Goal: Information Seeking & Learning: Check status

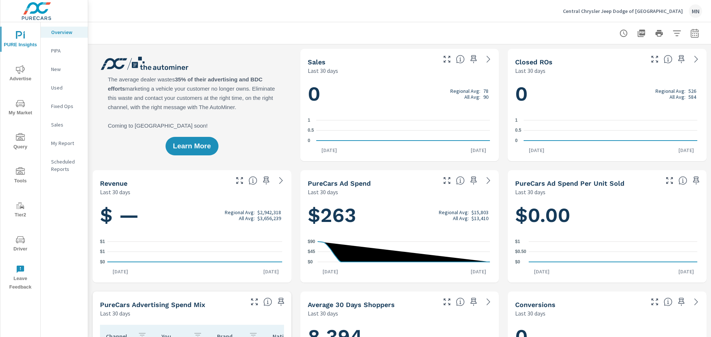
click at [21, 72] on icon "nav menu" at bounding box center [20, 69] width 9 height 9
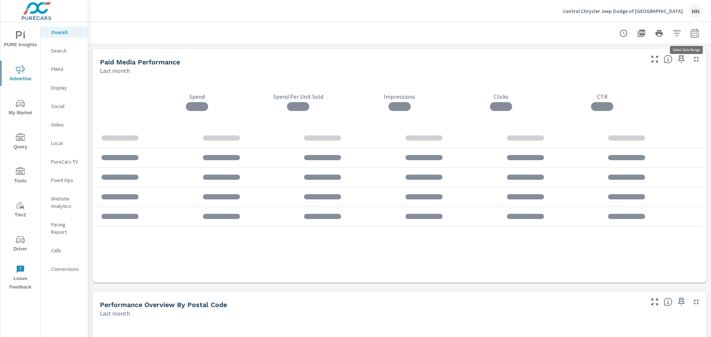
click at [693, 33] on icon "button" at bounding box center [695, 33] width 8 height 9
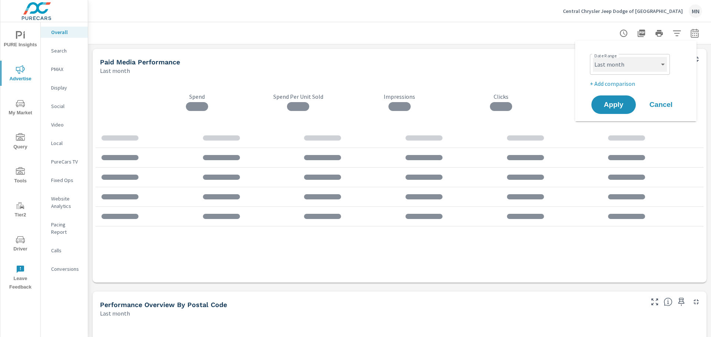
click at [612, 57] on select "Custom [DATE] Last week Last 7 days Last 14 days Last 30 days Last 45 days Last…" at bounding box center [630, 64] width 74 height 15
click at [593, 57] on select "Custom [DATE] Last week Last 7 days Last 14 days Last 30 days Last 45 days Last…" at bounding box center [630, 64] width 74 height 15
select select "custom"
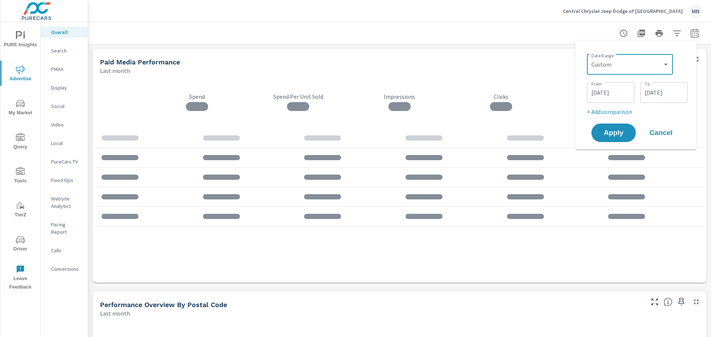
click at [597, 93] on input "[DATE]" at bounding box center [610, 92] width 41 height 15
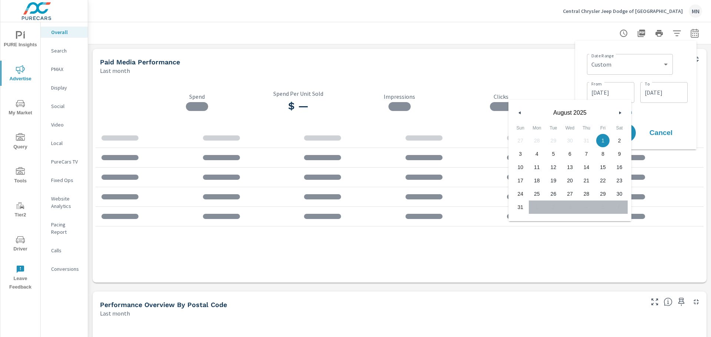
click at [524, 110] on button "button" at bounding box center [520, 113] width 9 height 9
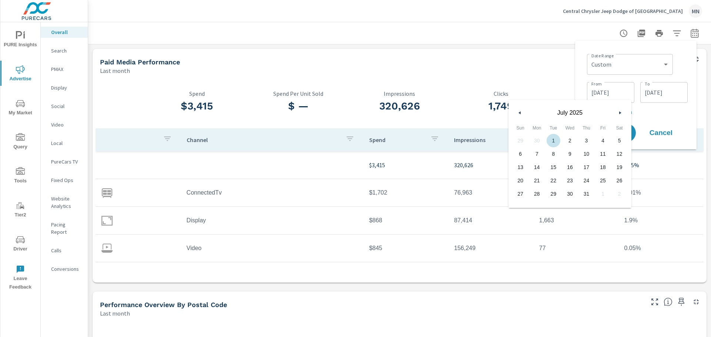
click at [556, 136] on span "1" at bounding box center [553, 141] width 17 height 10
type input "[DATE]"
click at [583, 61] on div "Date Range Custom [DATE] Last week Last 7 days Last 14 days Last 30 days Last 4…" at bounding box center [636, 95] width 110 height 97
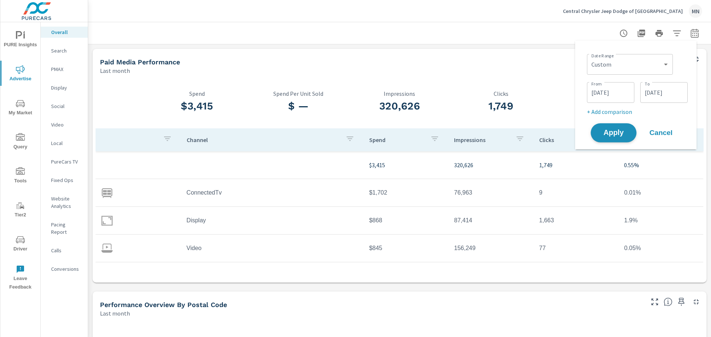
click at [623, 135] on span "Apply" at bounding box center [614, 133] width 30 height 7
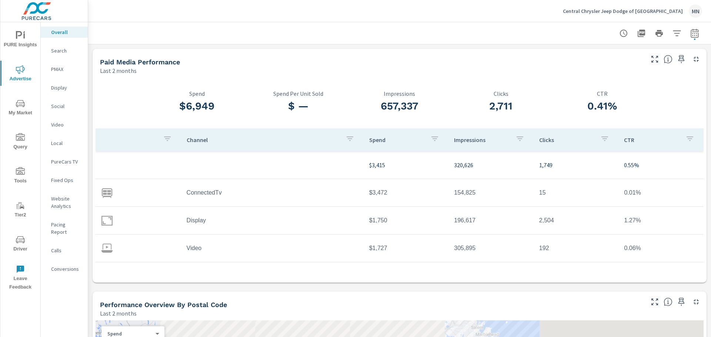
click at [59, 54] on div "Search" at bounding box center [64, 50] width 47 height 11
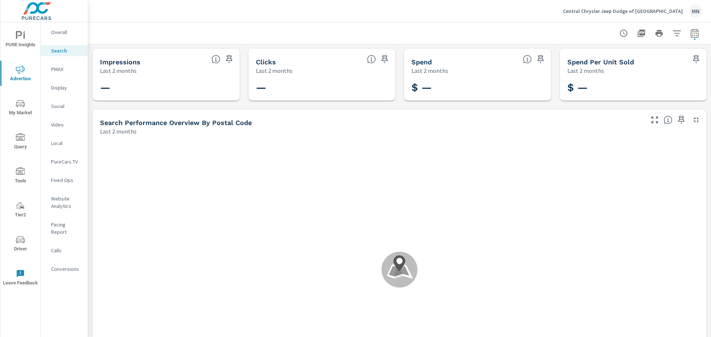
click at [60, 68] on p "PMAX" at bounding box center [66, 69] width 31 height 7
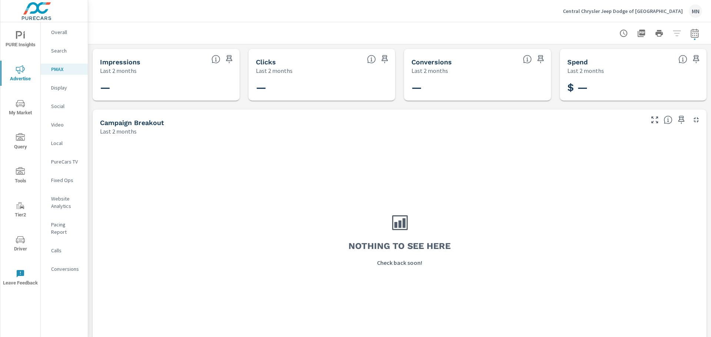
click at [54, 87] on p "Display" at bounding box center [66, 87] width 31 height 7
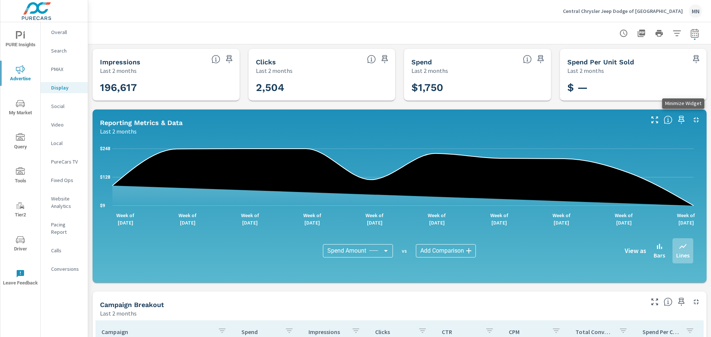
click at [691, 121] on button "button" at bounding box center [697, 120] width 12 height 12
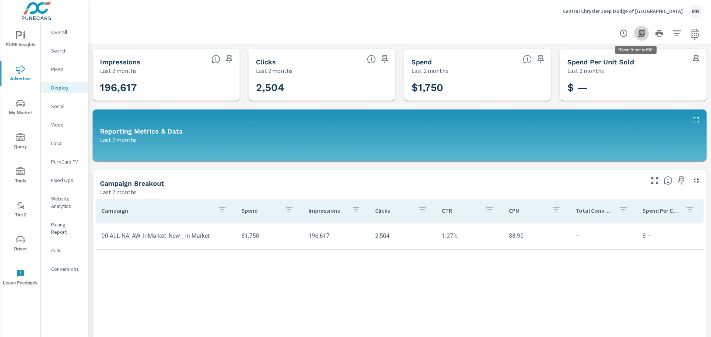
click at [638, 32] on icon "button" at bounding box center [641, 33] width 7 height 7
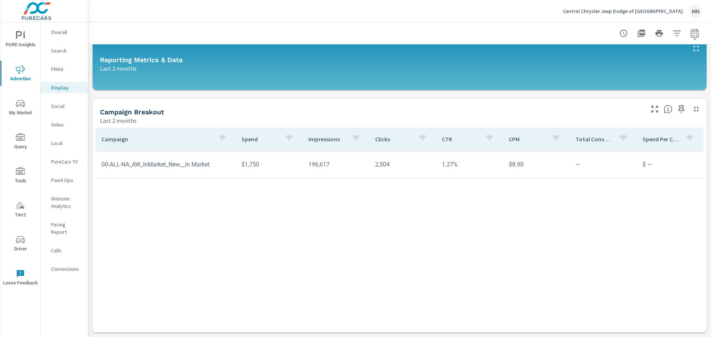
click at [297, 277] on div "Campaign Spend Impressions Clicks CTR CPM Total Conversions Spend Per Conversio…" at bounding box center [400, 223] width 608 height 191
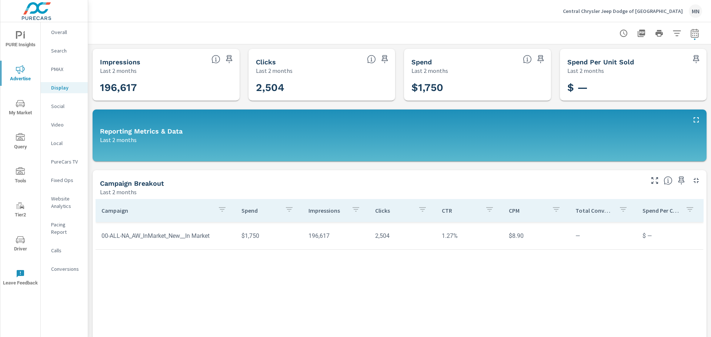
click at [63, 104] on p "Social" at bounding box center [66, 106] width 31 height 7
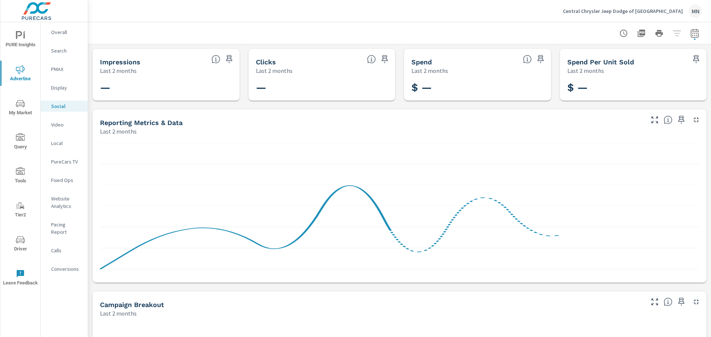
click at [60, 126] on p "Video" at bounding box center [66, 124] width 31 height 7
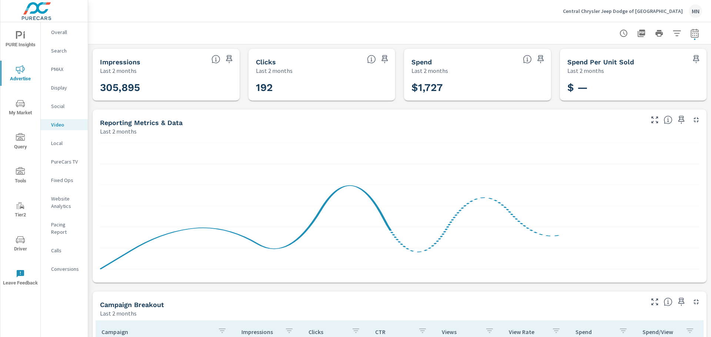
click at [692, 120] on icon "button" at bounding box center [696, 120] width 9 height 9
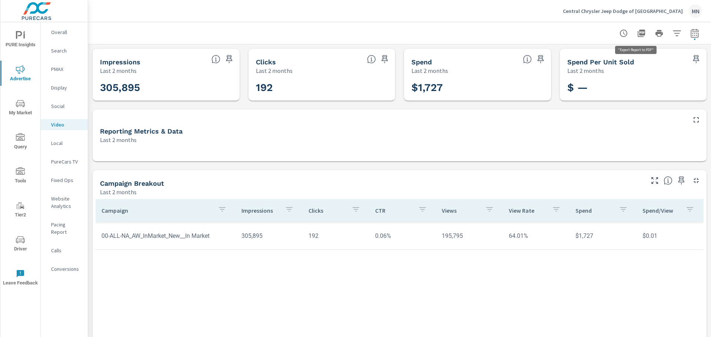
click at [638, 30] on icon "button" at bounding box center [641, 33] width 7 height 7
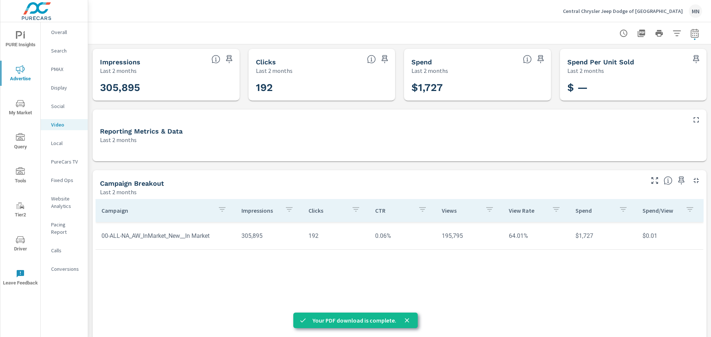
click at [50, 143] on div "Local" at bounding box center [64, 143] width 47 height 11
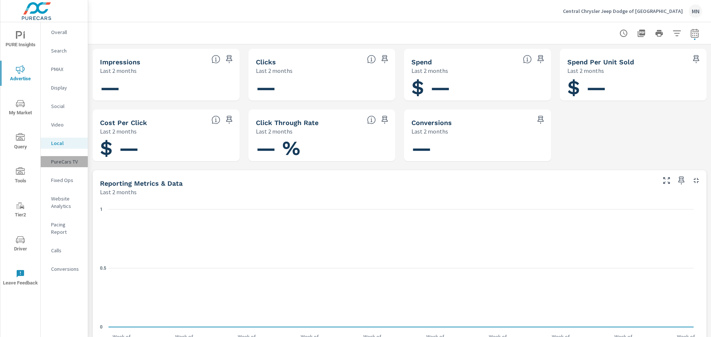
click at [62, 166] on div "PureCars TV" at bounding box center [64, 161] width 47 height 11
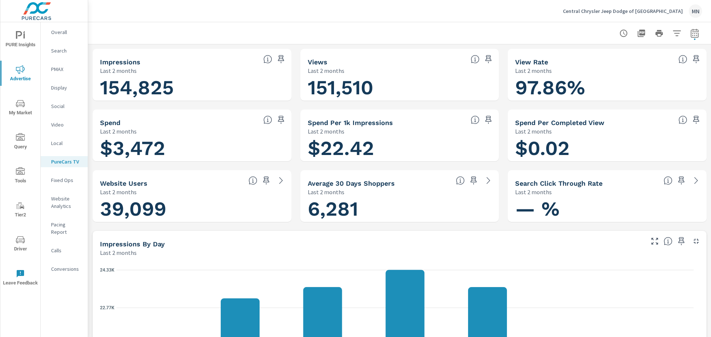
click at [694, 242] on icon "button" at bounding box center [696, 241] width 9 height 9
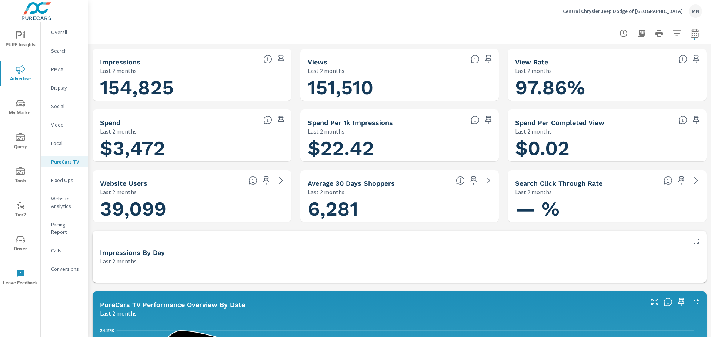
scroll to position [37, 0]
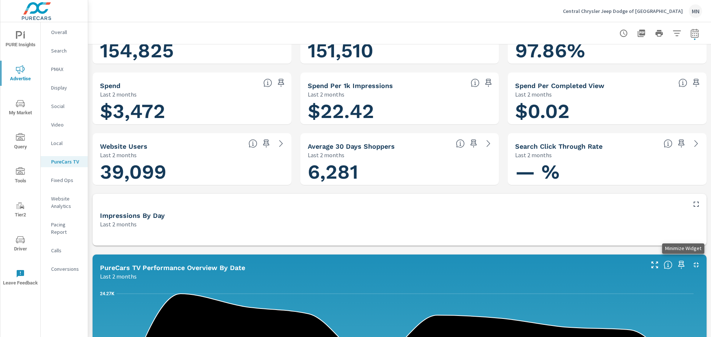
click at [692, 262] on icon "button" at bounding box center [696, 265] width 9 height 9
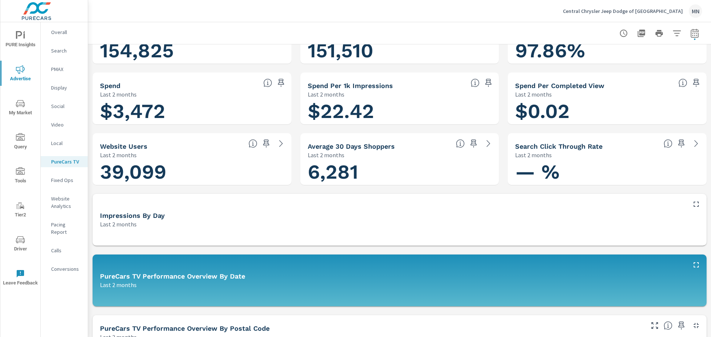
scroll to position [111, 0]
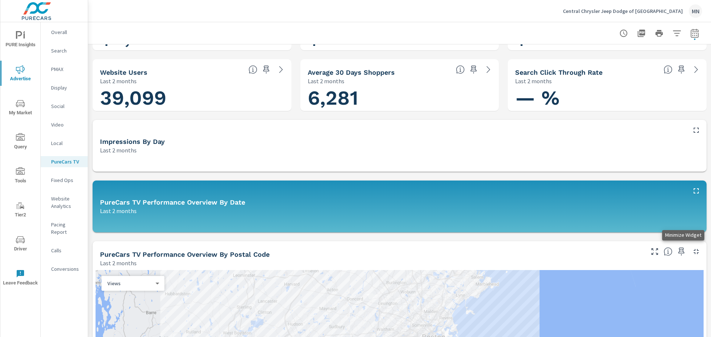
click at [692, 252] on icon "button" at bounding box center [696, 251] width 9 height 9
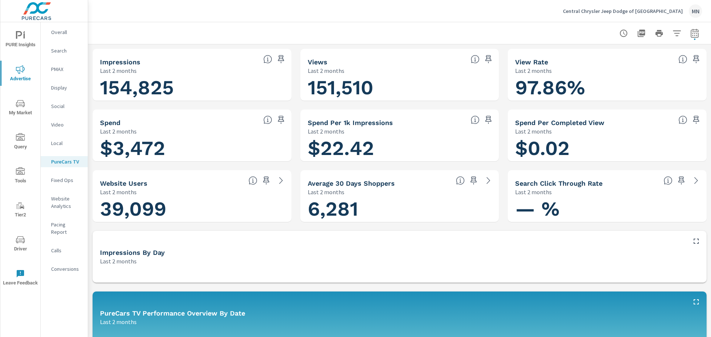
click at [637, 32] on icon "button" at bounding box center [641, 33] width 9 height 9
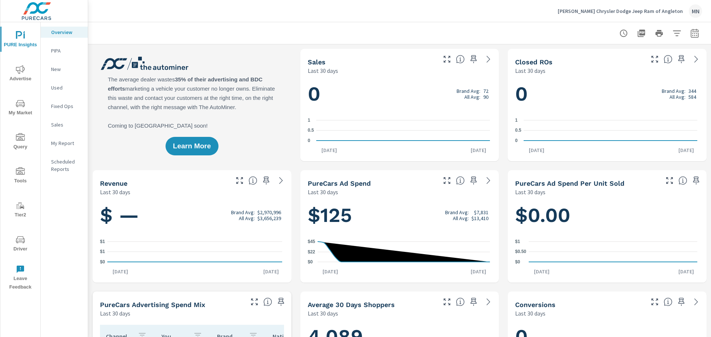
click at [7, 72] on span "Advertise" at bounding box center [21, 74] width 36 height 18
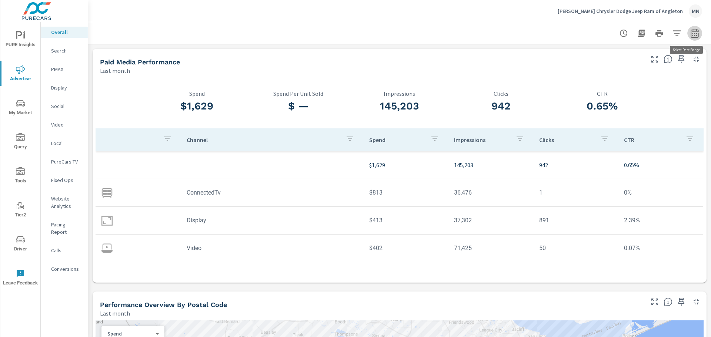
click at [691, 34] on icon "button" at bounding box center [695, 33] width 9 height 9
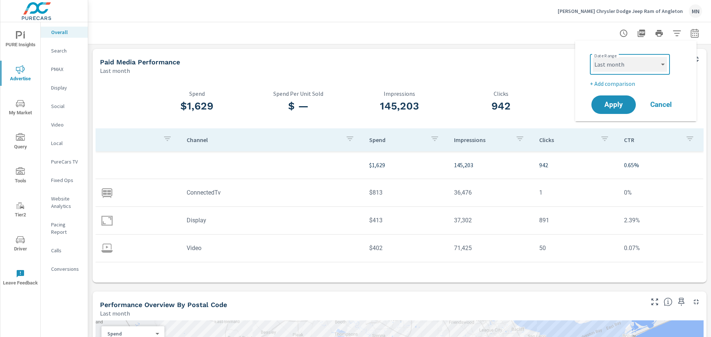
click at [612, 67] on select "Custom [DATE] Last week Last 7 days Last 14 days Last 30 days Last 45 days Last…" at bounding box center [630, 64] width 74 height 15
click at [593, 57] on select "Custom [DATE] Last week Last 7 days Last 14 days Last 30 days Last 45 days Last…" at bounding box center [630, 64] width 74 height 15
select select "custom"
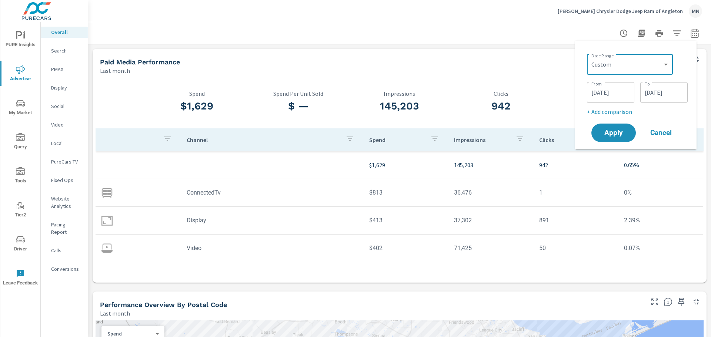
click at [608, 95] on input "[DATE]" at bounding box center [610, 92] width 41 height 15
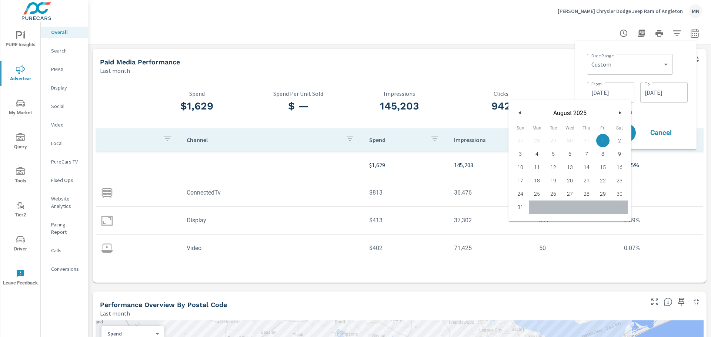
click at [521, 111] on button "button" at bounding box center [520, 113] width 9 height 9
click at [553, 140] on span "1" at bounding box center [553, 141] width 17 height 10
type input "[DATE]"
click at [576, 76] on div "Date Range Custom [DATE] Last week Last 7 days Last 14 days Last 30 days Last 4…" at bounding box center [636, 95] width 122 height 109
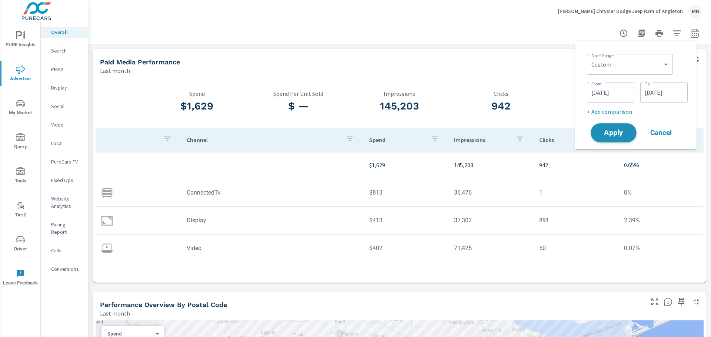
click at [616, 136] on span "Apply" at bounding box center [614, 133] width 30 height 7
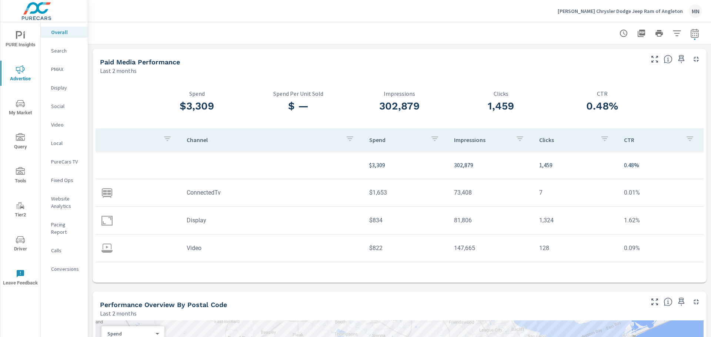
click at [65, 50] on p "Search" at bounding box center [66, 50] width 31 height 7
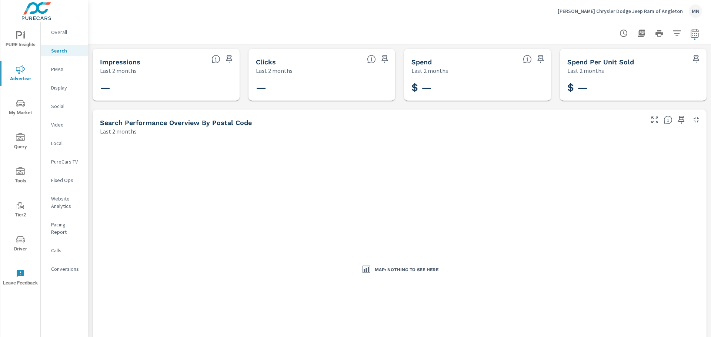
click at [71, 62] on nav "Overall Search PMAX Display Social Video Local PureCars TV Fixed Ops Website An…" at bounding box center [64, 153] width 47 height 263
click at [64, 66] on p "PMAX" at bounding box center [66, 69] width 31 height 7
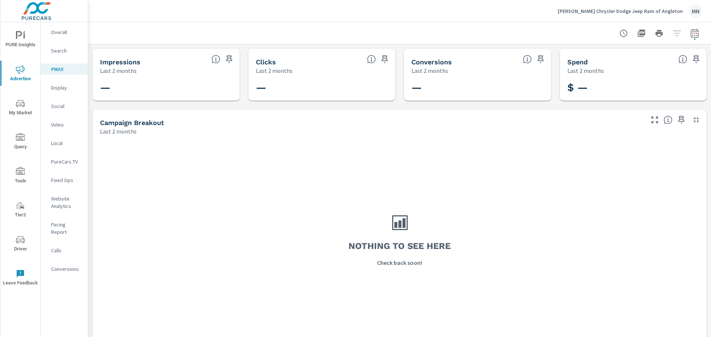
click at [59, 88] on p "Display" at bounding box center [66, 87] width 31 height 7
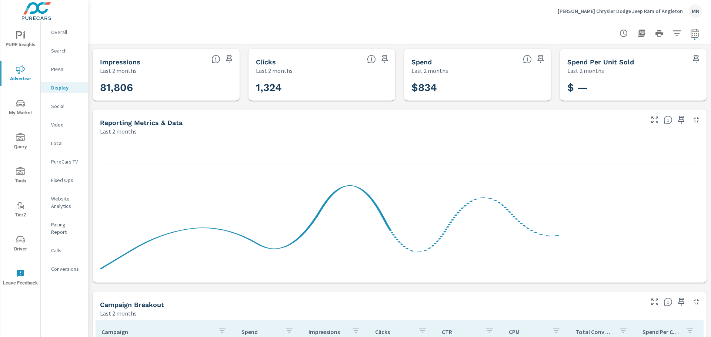
click at [692, 119] on icon "button" at bounding box center [696, 120] width 9 height 9
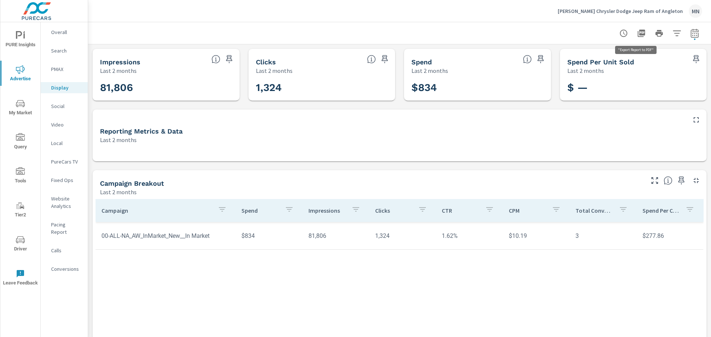
click at [638, 34] on icon "button" at bounding box center [641, 33] width 7 height 7
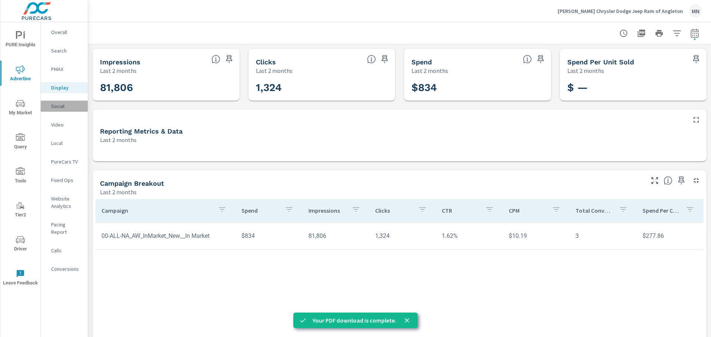
click at [55, 105] on p "Social" at bounding box center [66, 106] width 31 height 7
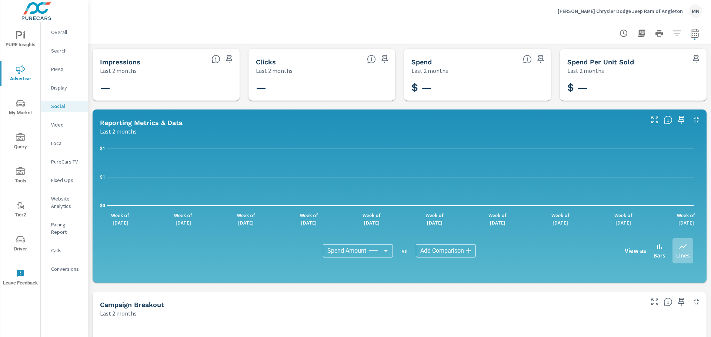
click at [692, 120] on icon "button" at bounding box center [696, 120] width 9 height 9
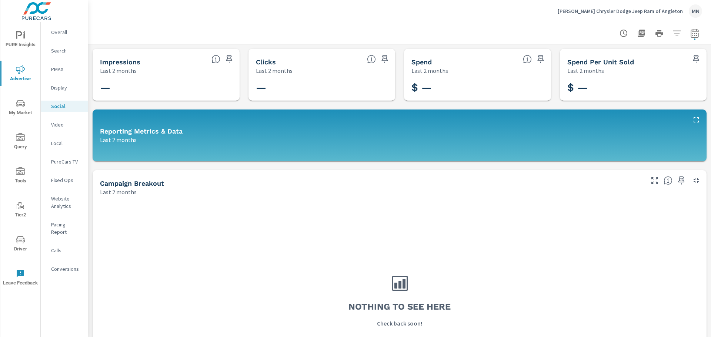
click at [694, 183] on icon "button" at bounding box center [696, 180] width 5 height 5
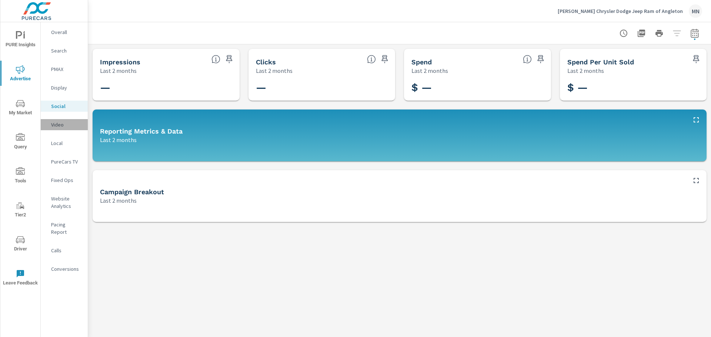
click at [61, 126] on p "Video" at bounding box center [66, 124] width 31 height 7
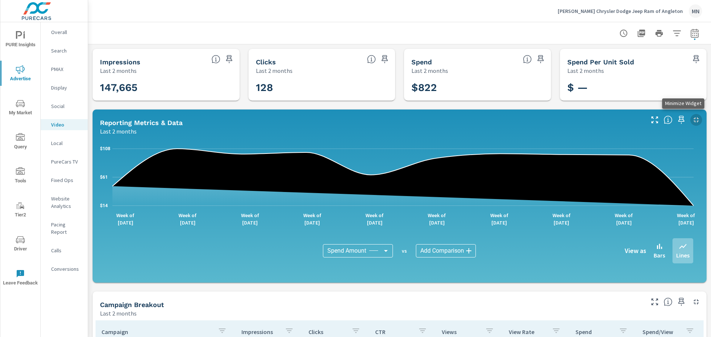
click at [693, 117] on icon "button" at bounding box center [696, 120] width 9 height 9
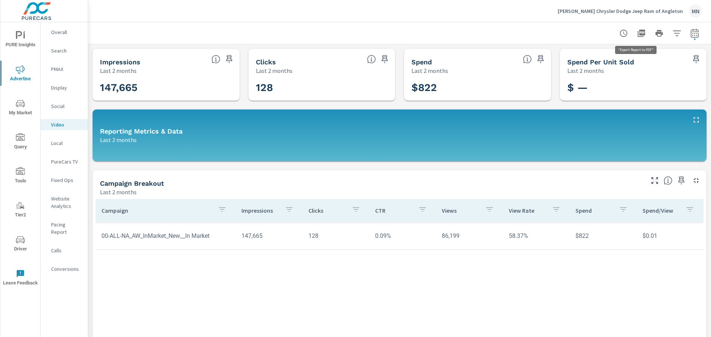
click at [638, 31] on icon "button" at bounding box center [641, 33] width 9 height 9
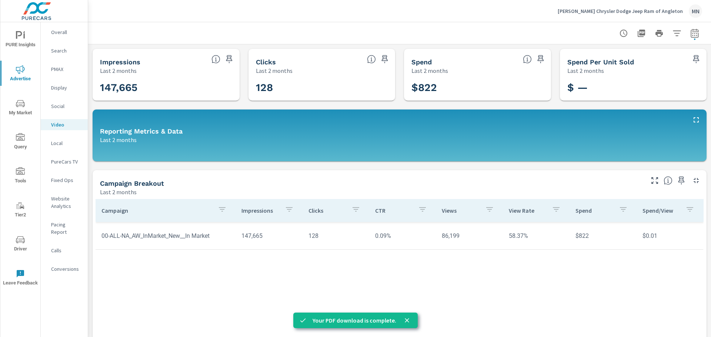
click at [61, 143] on p "Local" at bounding box center [66, 143] width 31 height 7
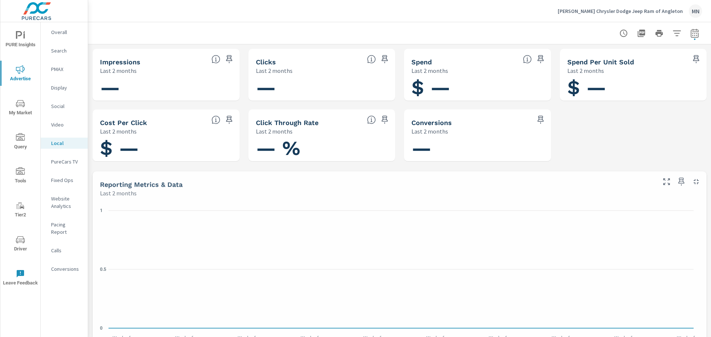
click at [62, 159] on p "PureCars TV" at bounding box center [66, 161] width 31 height 7
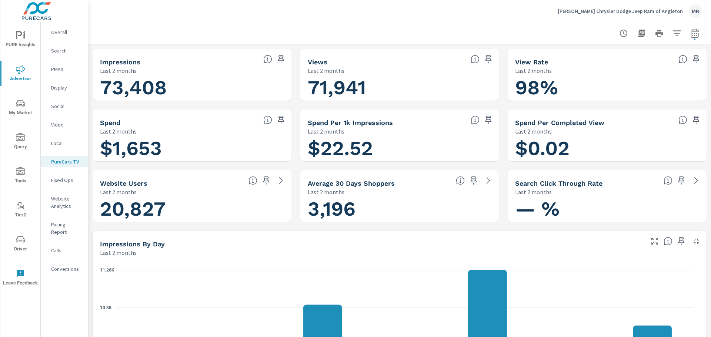
click at [693, 239] on icon "button" at bounding box center [696, 241] width 9 height 9
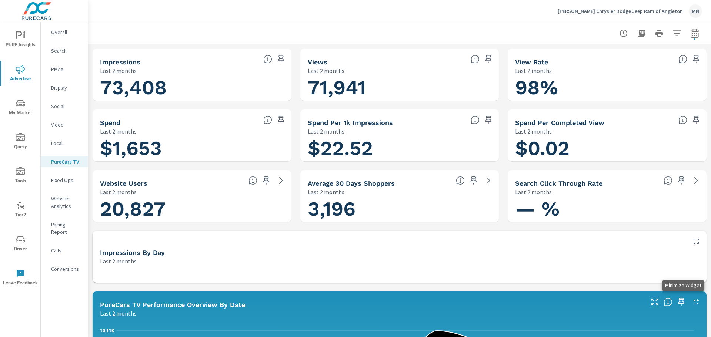
click at [692, 298] on icon "button" at bounding box center [696, 302] width 9 height 9
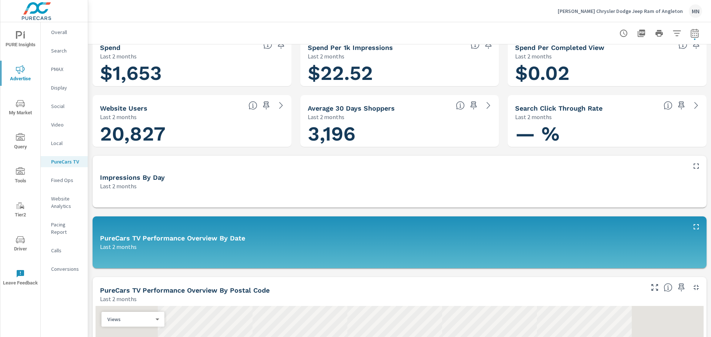
scroll to position [148, 0]
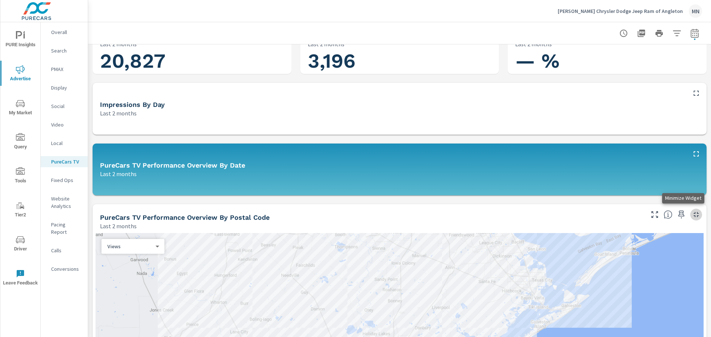
click at [692, 218] on icon "button" at bounding box center [696, 214] width 9 height 9
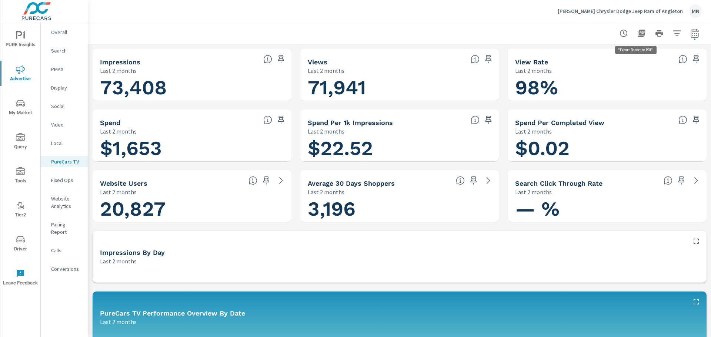
click at [640, 34] on icon "button" at bounding box center [641, 33] width 7 height 7
